Goal: Task Accomplishment & Management: Complete application form

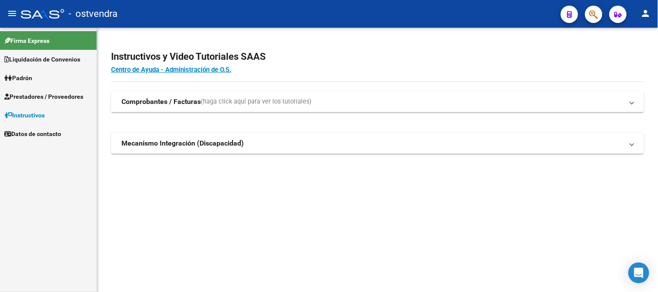
click at [42, 95] on span "Prestadores / Proveedores" at bounding box center [43, 97] width 79 height 10
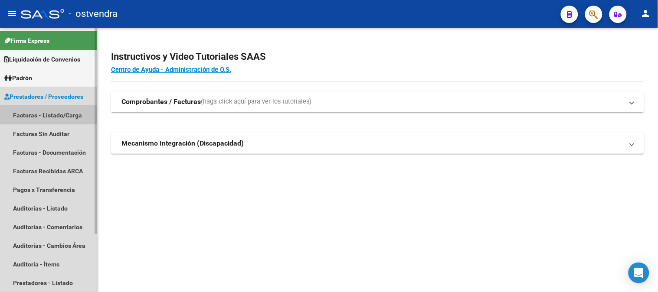
click at [52, 115] on link "Facturas - Listado/Carga" at bounding box center [48, 115] width 97 height 19
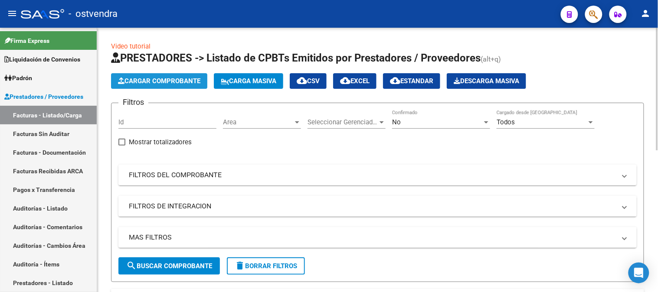
click at [142, 82] on span "Cargar Comprobante" at bounding box center [159, 81] width 82 height 8
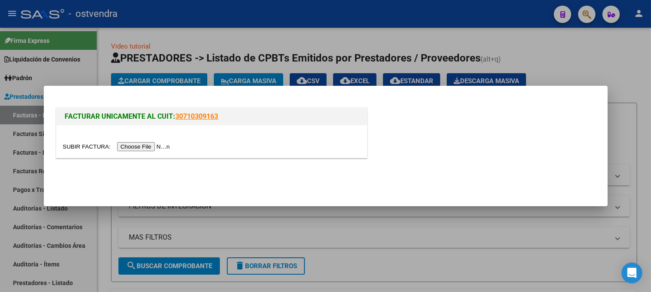
click at [151, 146] on input "file" at bounding box center [118, 146] width 110 height 9
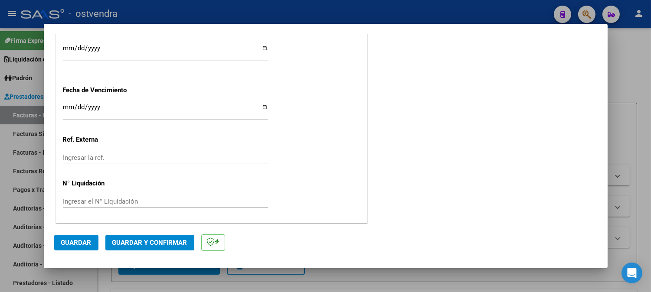
scroll to position [487, 0]
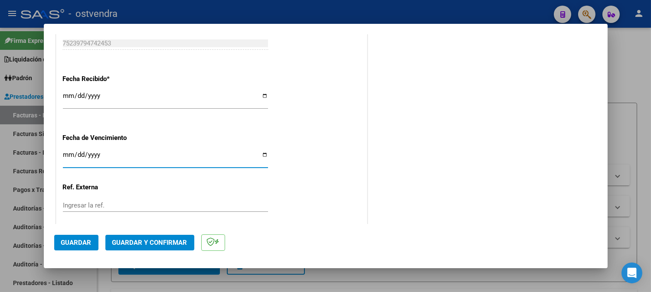
click at [99, 153] on input "Ingresar la fecha" at bounding box center [165, 158] width 205 height 14
drag, startPoint x: 109, startPoint y: 154, endPoint x: 69, endPoint y: 153, distance: 39.9
click at [69, 153] on input "Ingresar la fecha" at bounding box center [165, 158] width 205 height 14
click at [69, 154] on input "Ingresar la fecha" at bounding box center [165, 158] width 205 height 14
type input "[DATE]"
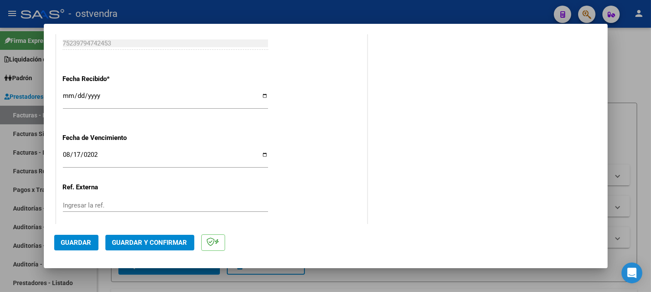
scroll to position [535, 0]
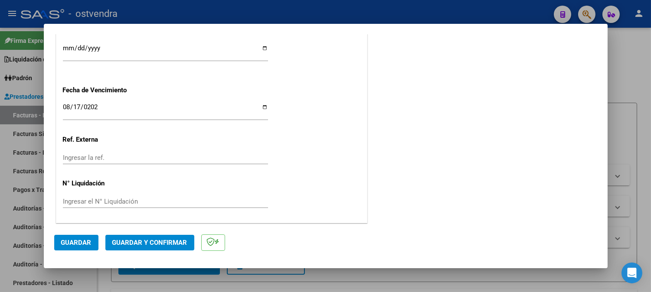
click at [164, 244] on span "Guardar y Confirmar" at bounding box center [149, 243] width 75 height 8
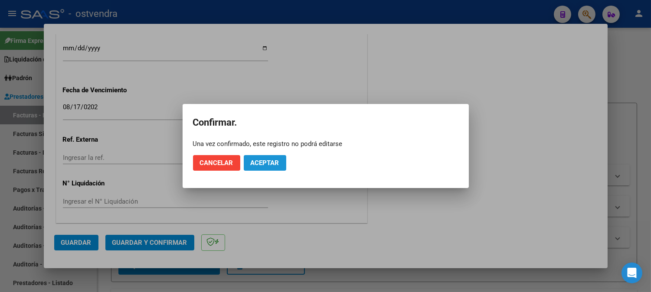
click at [255, 163] on span "Aceptar" at bounding box center [265, 163] width 29 height 8
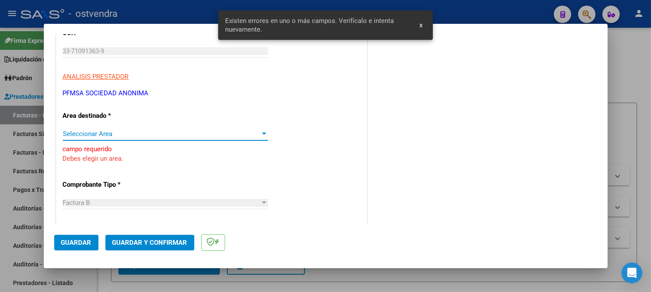
click at [94, 134] on span "Seleccionar Area" at bounding box center [161, 134] width 197 height 8
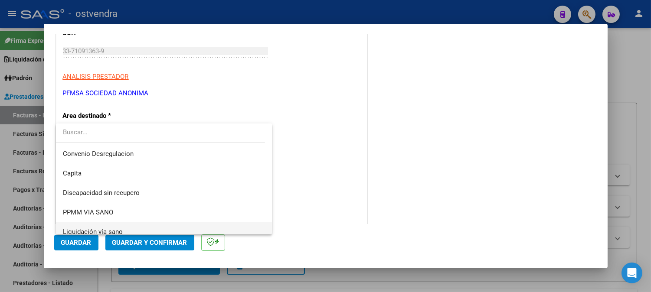
scroll to position [123, 0]
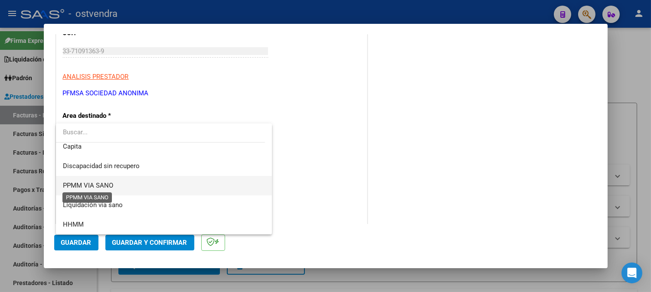
click at [105, 189] on span "PPMM VIA SANO" at bounding box center [88, 186] width 50 height 8
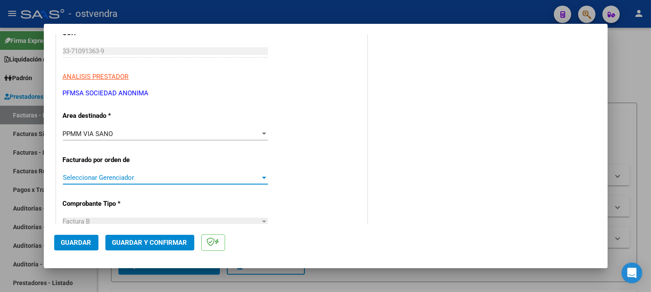
click at [114, 176] on span "Seleccionar Gerenciador" at bounding box center [161, 178] width 197 height 8
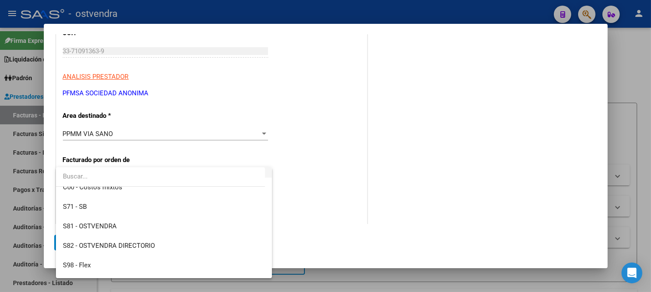
scroll to position [84, 0]
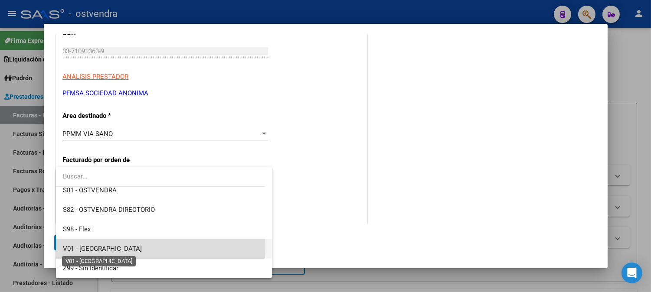
click at [92, 246] on span "V01 - [GEOGRAPHIC_DATA]" at bounding box center [102, 249] width 79 height 8
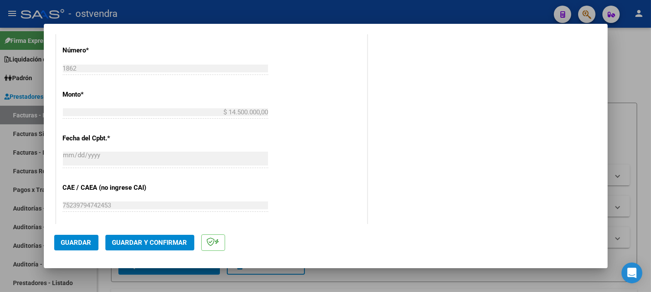
scroll to position [561, 0]
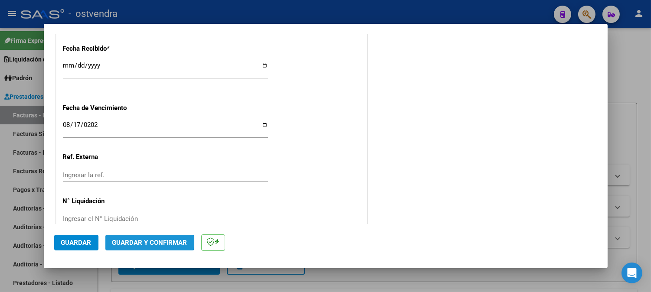
click at [132, 240] on span "Guardar y Confirmar" at bounding box center [149, 243] width 75 height 8
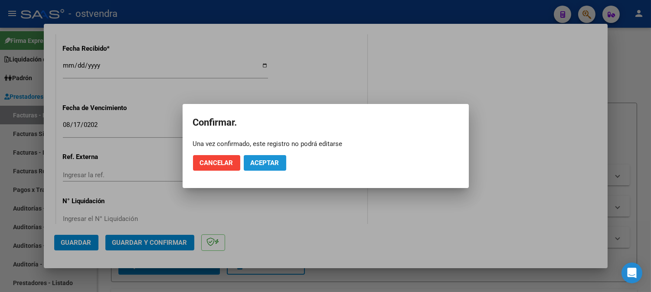
click at [258, 166] on span "Aceptar" at bounding box center [265, 163] width 29 height 8
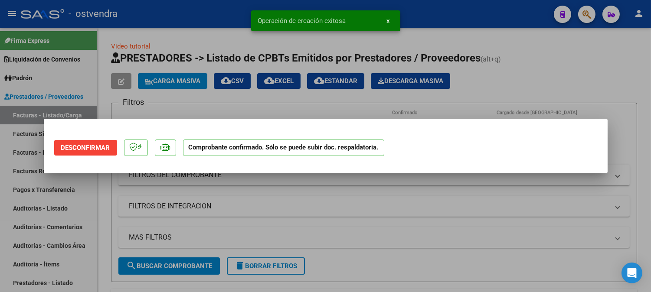
scroll to position [0, 0]
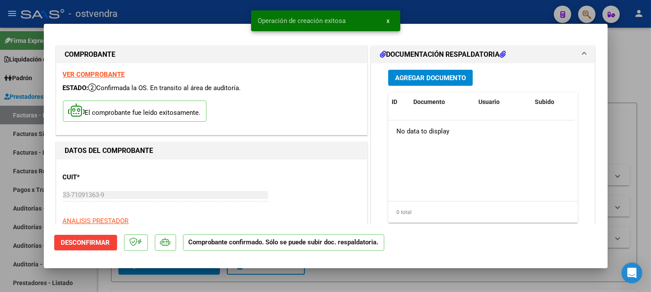
click at [413, 76] on span "Agregar Documento" at bounding box center [430, 78] width 71 height 8
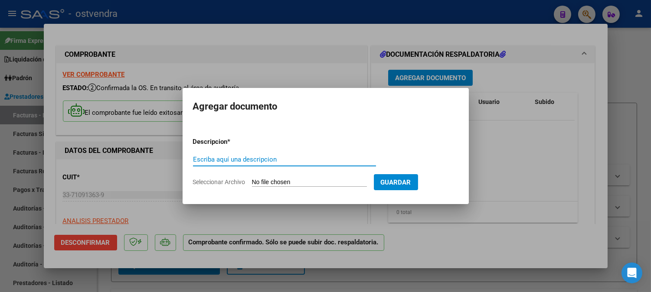
click at [217, 160] on input "Escriba aquí una descripcion" at bounding box center [284, 160] width 183 height 8
type input "O"
type input "PRESUPUESTO"
click at [316, 179] on input "Seleccionar Archivo" at bounding box center [309, 183] width 115 height 8
type input "C:\fakepath\PE-Via_Sano_Salud___________-0005-X-2025-00000520 (1) (1) (2) (1).p…"
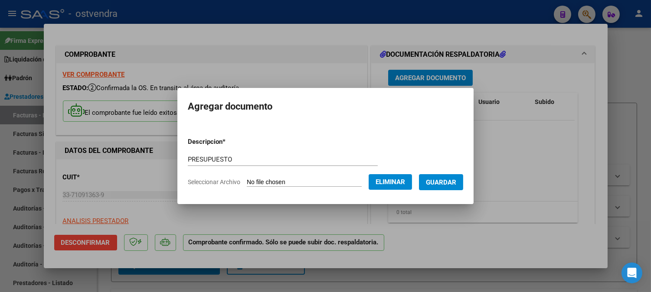
click at [447, 179] on span "Guardar" at bounding box center [441, 183] width 30 height 8
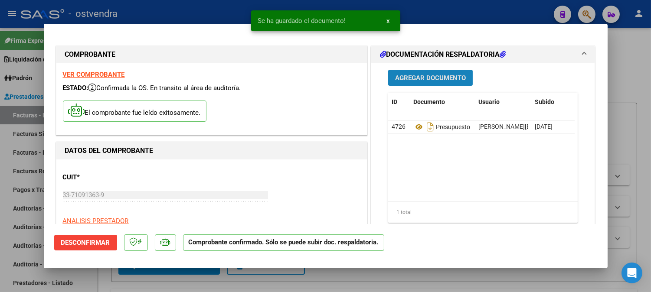
click at [424, 76] on span "Agregar Documento" at bounding box center [430, 78] width 71 height 8
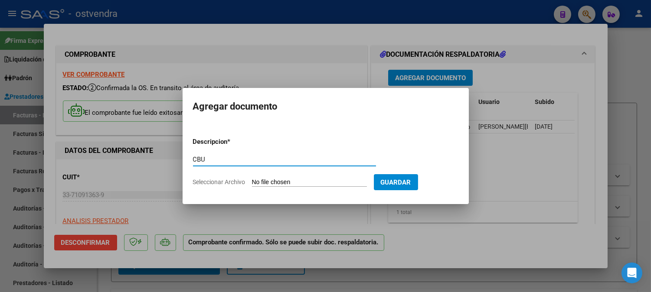
type input "CBU"
click at [298, 186] on input "Seleccionar Archivo" at bounding box center [309, 183] width 115 height 8
type input "C:\fakepath\Banco HSBC - CBU (1).pdf"
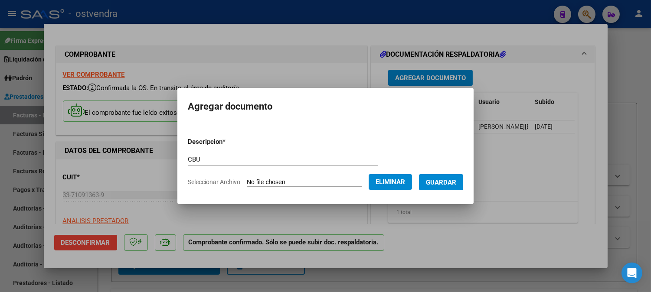
click at [444, 186] on span "Guardar" at bounding box center [441, 183] width 30 height 8
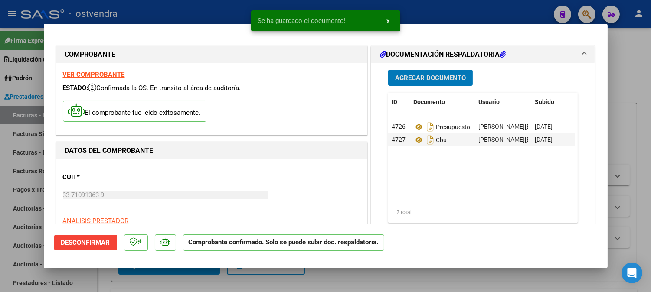
click at [431, 75] on span "Agregar Documento" at bounding box center [430, 78] width 71 height 8
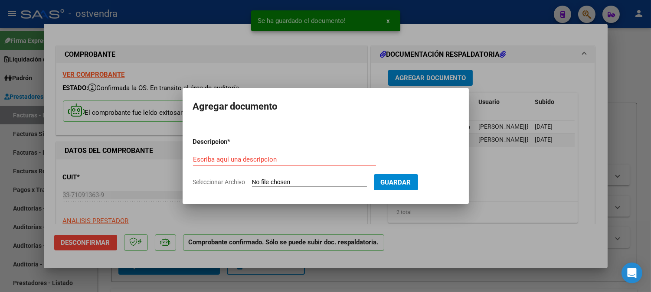
click at [213, 164] on div "Escriba aquí una descripcion" at bounding box center [284, 159] width 183 height 13
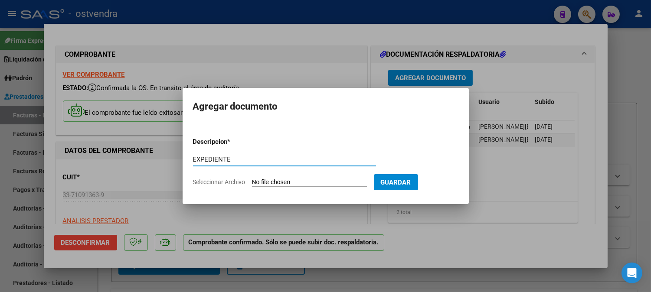
type input "EXPEDIENTE"
click at [411, 183] on span "Guardar" at bounding box center [396, 183] width 30 height 8
click at [278, 183] on input "Seleccionar Archivo" at bounding box center [309, 183] width 115 height 8
type input "C:\fakepath\[PERSON_NAME] EXPED_2020_07_07_21_52_04_516.pdf"
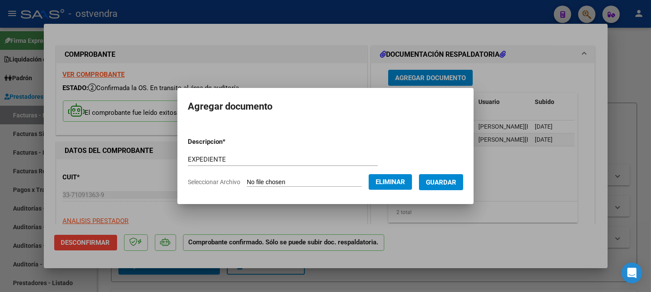
click at [463, 177] on button "Guardar" at bounding box center [441, 182] width 44 height 16
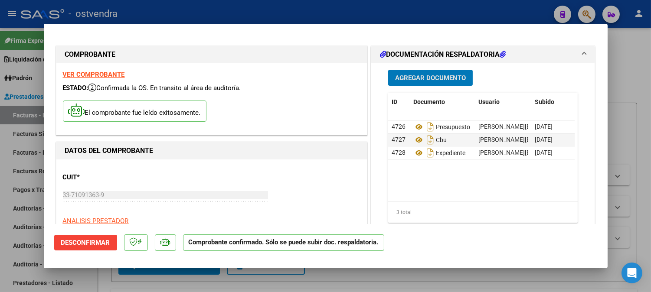
click at [409, 79] on span "Agregar Documento" at bounding box center [430, 78] width 71 height 8
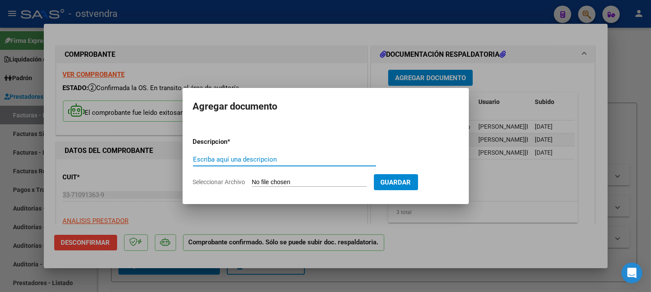
click at [220, 160] on input "Escriba aquí una descripcion" at bounding box center [284, 160] width 183 height 8
type input "MAIL PEDIDO DE PAGO [PERSON_NAME]"
click at [344, 183] on input "Seleccionar Archivo" at bounding box center [309, 183] width 115 height 8
type input "C:\fakepath\PEDIDO DE PAGO DE CIRUGIA [PERSON_NAME] DNI 54889754 OSTVENDRA - MA…"
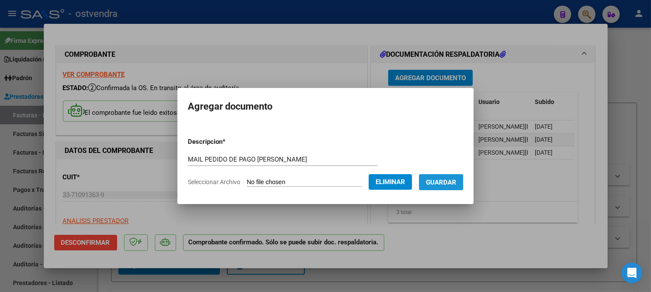
click at [441, 182] on span "Guardar" at bounding box center [441, 183] width 30 height 8
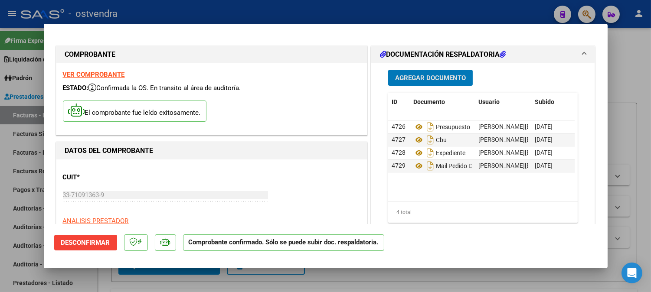
click at [619, 59] on div at bounding box center [325, 146] width 651 height 292
type input "$ 0,00"
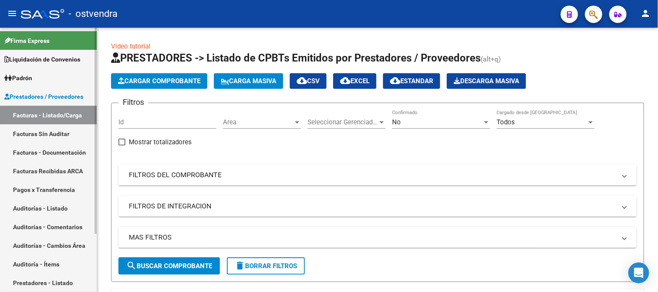
click at [41, 206] on link "Auditorías - Listado" at bounding box center [48, 208] width 97 height 19
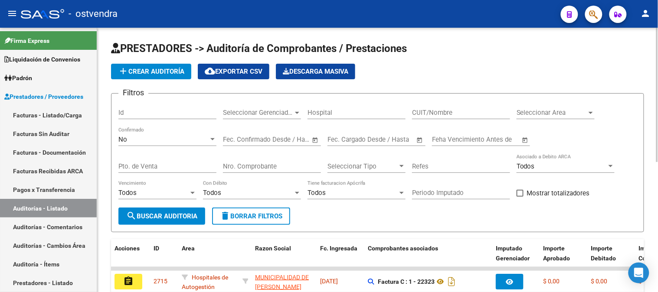
click at [142, 145] on div "No Confirmado" at bounding box center [167, 137] width 98 height 19
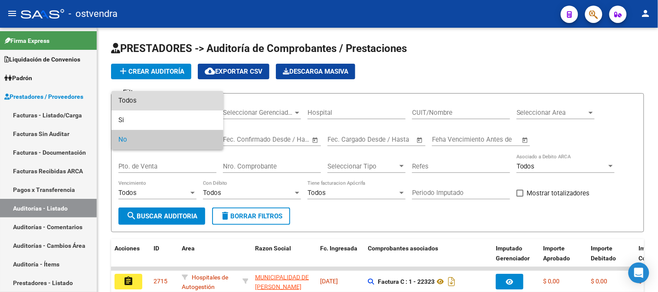
click at [139, 105] on span "Todos" at bounding box center [167, 101] width 98 height 20
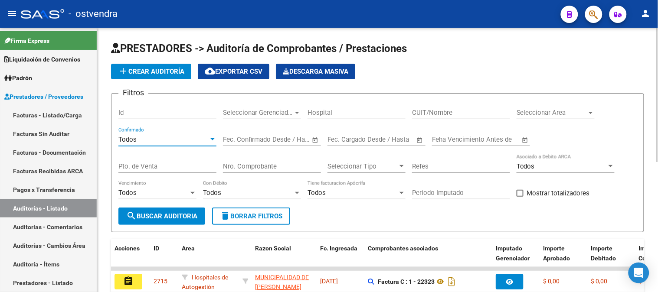
click at [254, 167] on input "Nro. Comprobante" at bounding box center [272, 167] width 98 height 8
type input "1862"
click at [183, 215] on span "search Buscar Auditoria" at bounding box center [161, 217] width 71 height 8
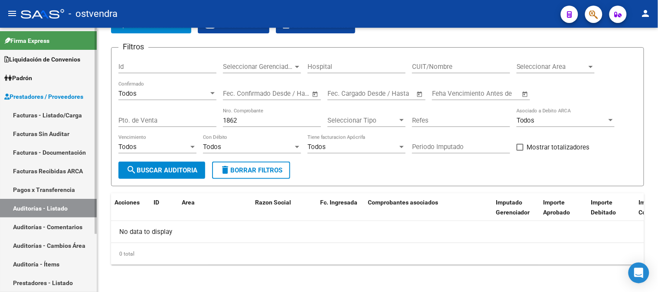
scroll to position [48, 0]
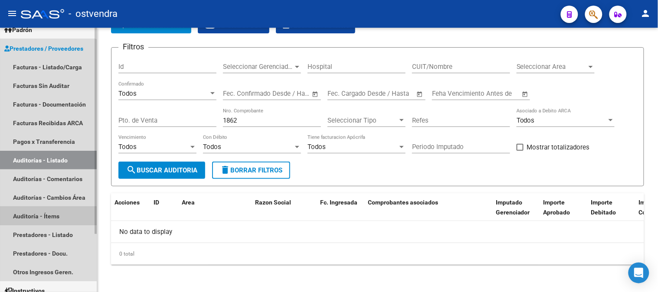
click at [37, 216] on link "Auditoría - Ítems" at bounding box center [48, 216] width 97 height 19
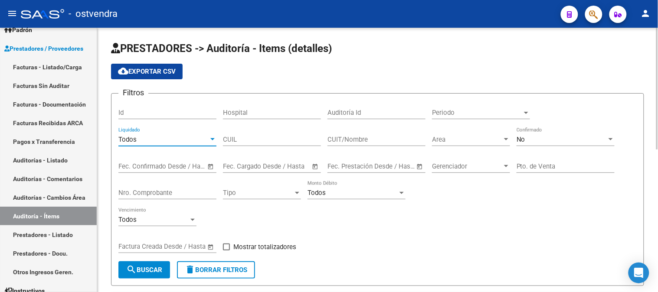
click at [202, 139] on div "Todos" at bounding box center [163, 140] width 90 height 8
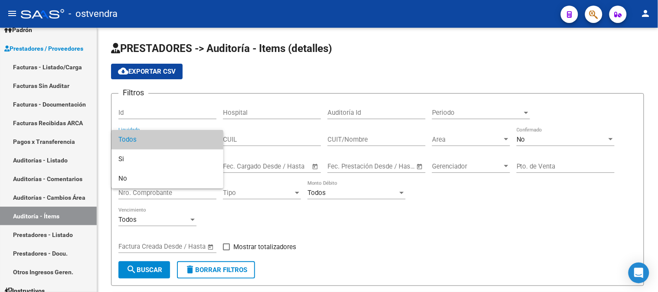
click at [577, 137] on div at bounding box center [329, 146] width 658 height 292
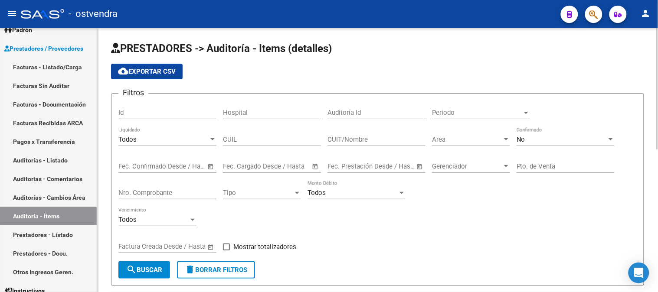
click at [582, 140] on div "No" at bounding box center [562, 140] width 90 height 8
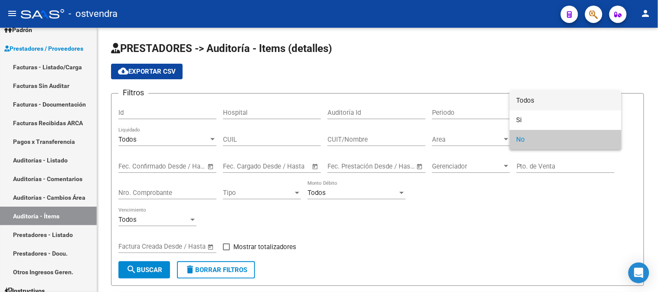
click at [527, 101] on span "Todos" at bounding box center [566, 101] width 98 height 20
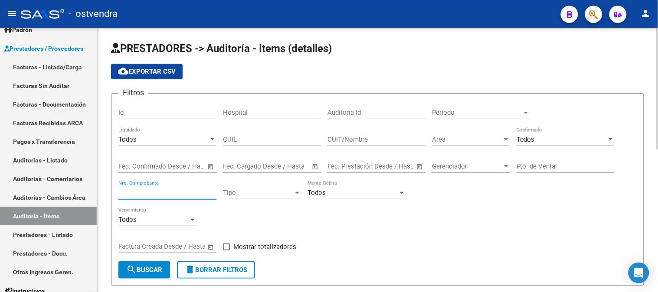
click at [139, 193] on input "Nro. Comprobante" at bounding box center [167, 193] width 98 height 8
type input "1862"
click at [156, 268] on span "search Buscar" at bounding box center [144, 270] width 36 height 8
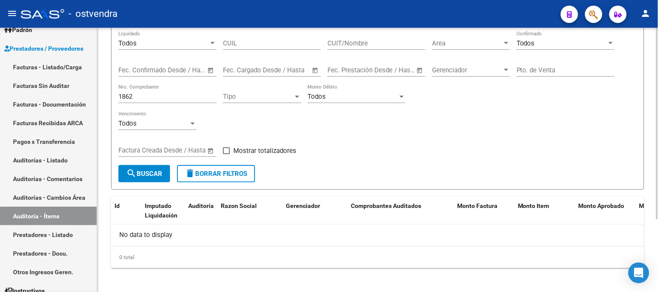
scroll to position [100, 0]
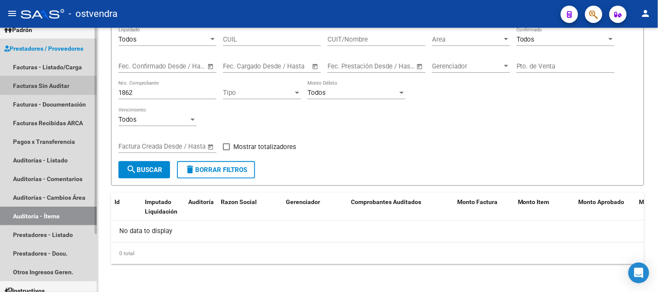
click at [46, 88] on link "Facturas Sin Auditar" at bounding box center [48, 85] width 97 height 19
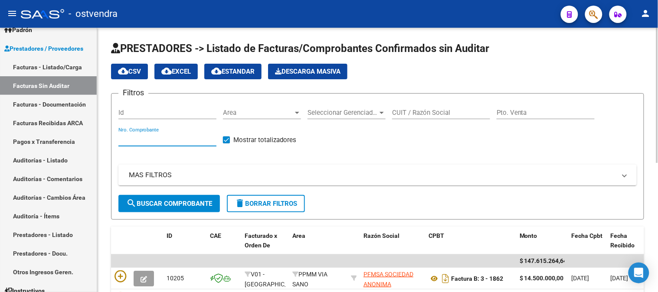
click at [166, 142] on input "Nro. Comprobante" at bounding box center [167, 140] width 98 height 8
type input "1862"
click at [178, 199] on button "search Buscar Comprobante" at bounding box center [168, 203] width 101 height 17
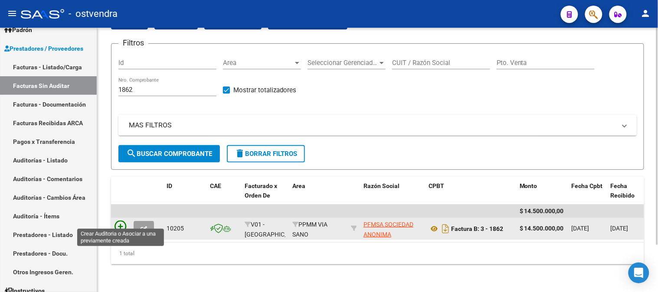
click at [123, 221] on icon at bounding box center [121, 227] width 12 height 12
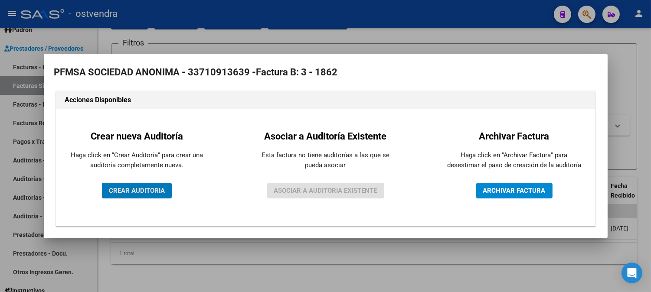
click at [149, 196] on button "CREAR AUDITORIA" at bounding box center [137, 191] width 70 height 16
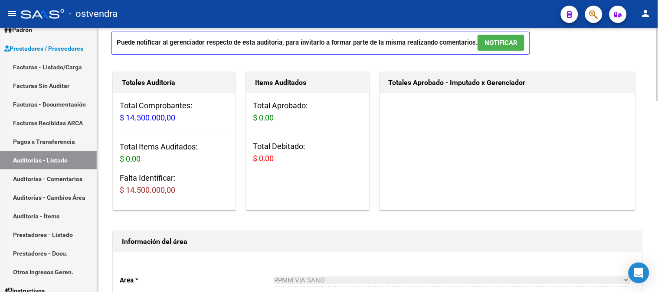
scroll to position [144, 0]
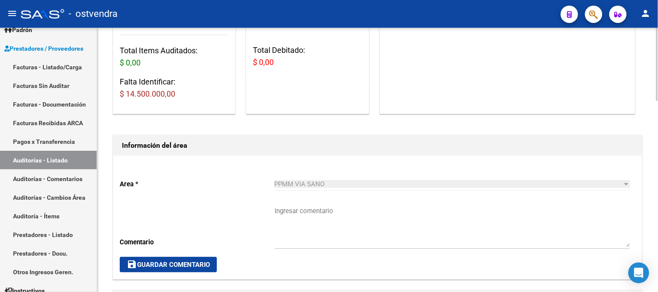
click at [317, 183] on span "PPMM VIA SANO" at bounding box center [300, 184] width 50 height 8
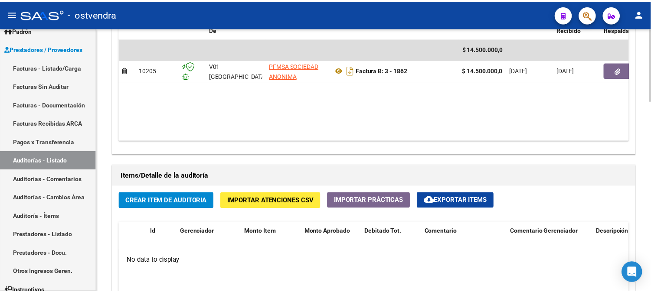
scroll to position [530, 0]
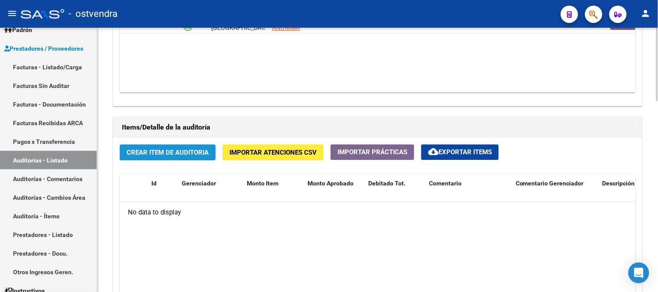
click at [193, 147] on button "Crear Item de Auditoria" at bounding box center [168, 152] width 96 height 16
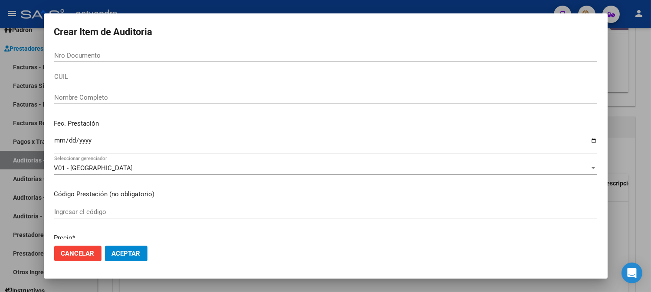
click at [63, 59] on div "Nro Documento" at bounding box center [325, 55] width 543 height 13
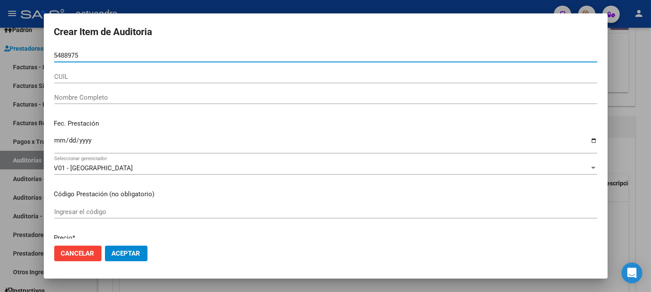
type input "54889754"
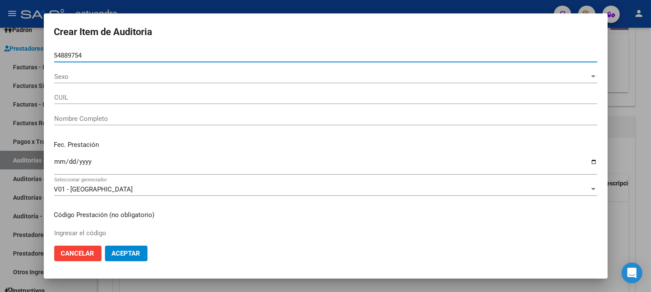
type input "27548897543"
type input "[PERSON_NAME]"
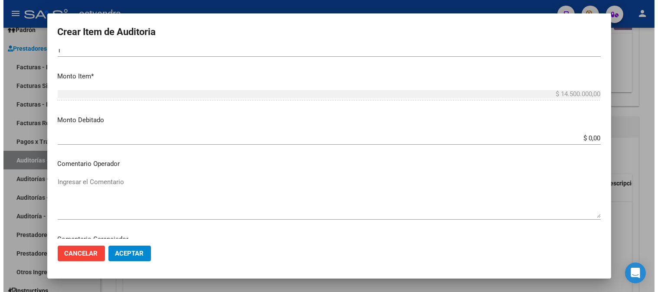
scroll to position [385, 0]
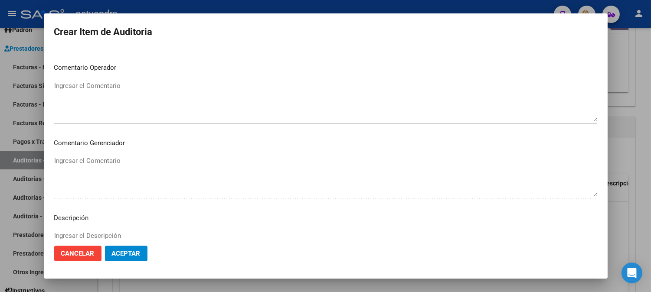
type input "54889754"
click at [126, 254] on span "Aceptar" at bounding box center [126, 254] width 29 height 8
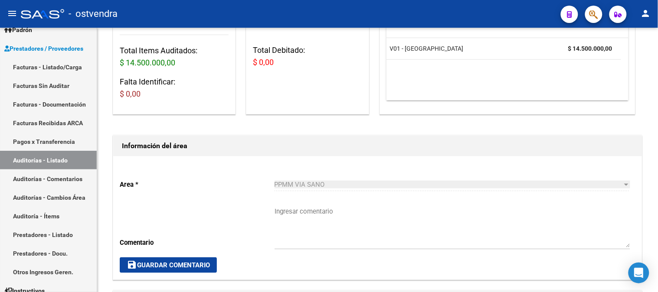
scroll to position [0, 0]
